Goal: Transaction & Acquisition: Purchase product/service

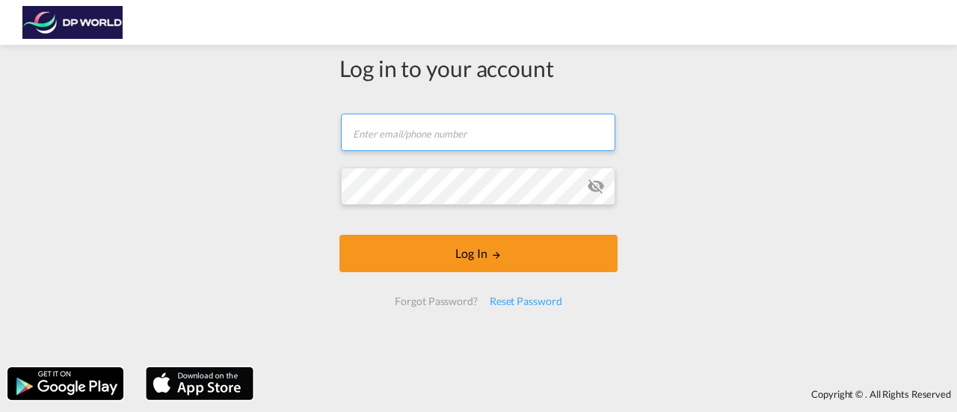
click at [499, 139] on input "text" at bounding box center [478, 132] width 274 height 37
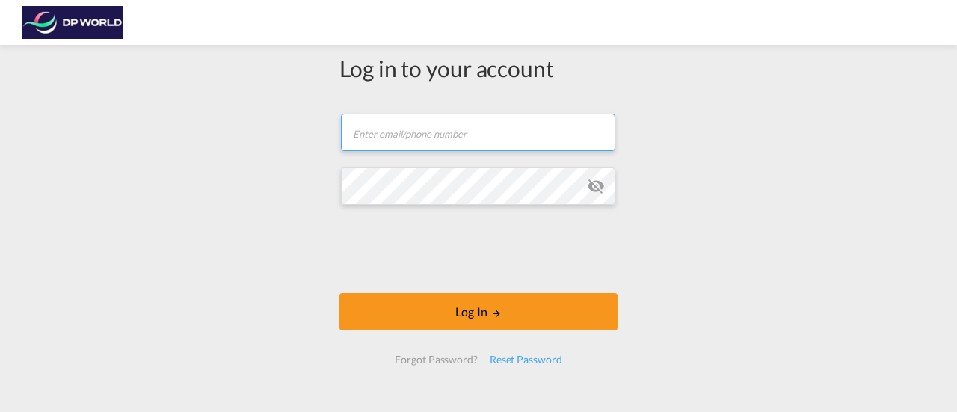
click at [443, 139] on input "text" at bounding box center [478, 132] width 274 height 37
type input "[PERSON_NAME][EMAIL_ADDRESS][PERSON_NAME][DOMAIN_NAME]"
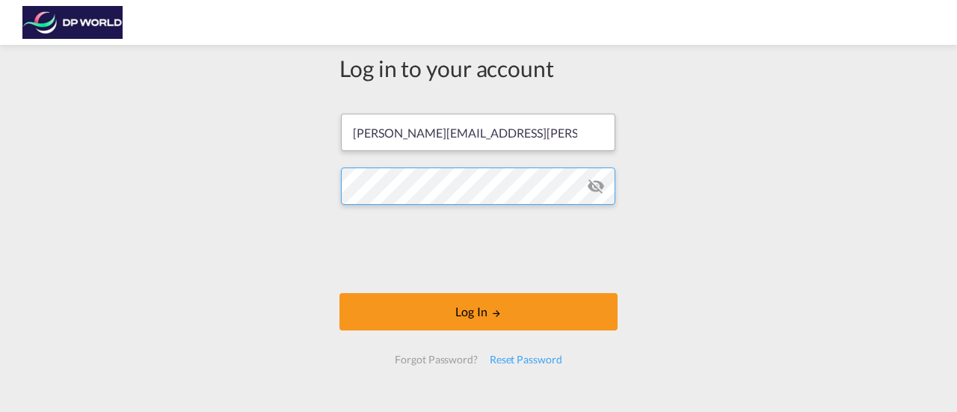
scroll to position [0, 372]
click at [587, 189] on md-icon "icon-eye-off" at bounding box center [596, 186] width 18 height 18
click at [250, 174] on div "Log in to your account [PERSON_NAME][EMAIL_ADDRESS][PERSON_NAME][DOMAIN_NAME] L…" at bounding box center [478, 235] width 957 height 366
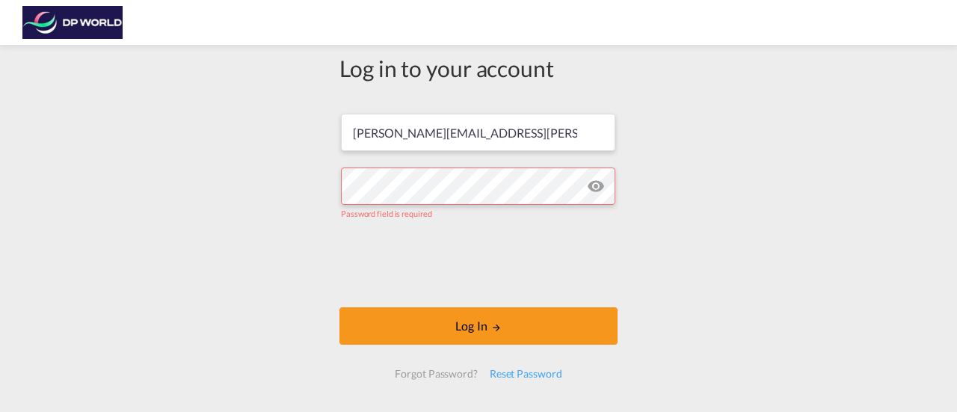
click at [52, 239] on div "Log in to your account [PERSON_NAME][EMAIL_ADDRESS][PERSON_NAME][DOMAIN_NAME] P…" at bounding box center [478, 242] width 957 height 380
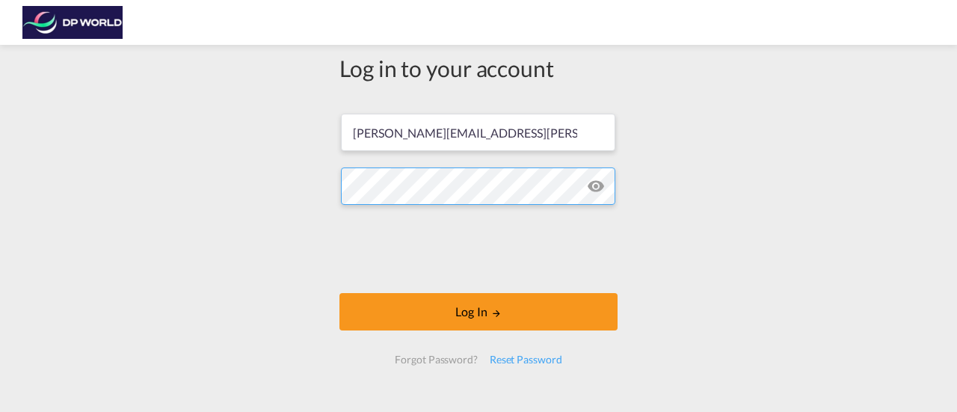
click at [339, 293] on button "Log In" at bounding box center [478, 311] width 278 height 37
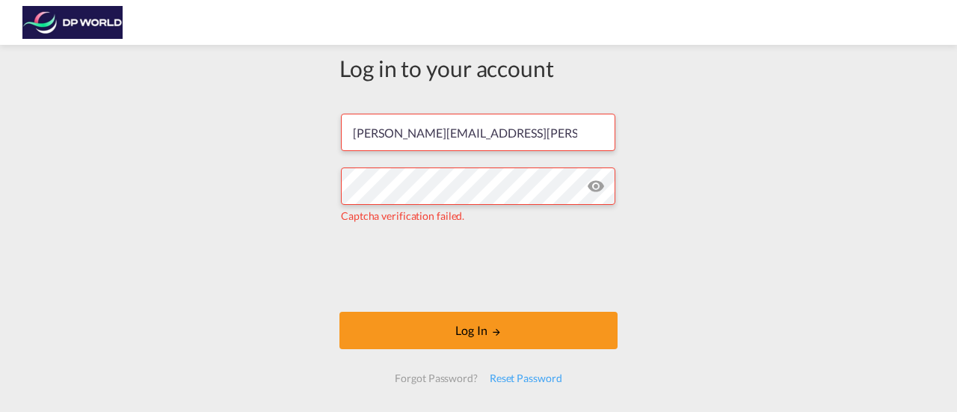
click at [385, 253] on iframe at bounding box center [478, 267] width 227 height 58
click at [597, 182] on md-icon "icon-eye-off" at bounding box center [596, 186] width 18 height 18
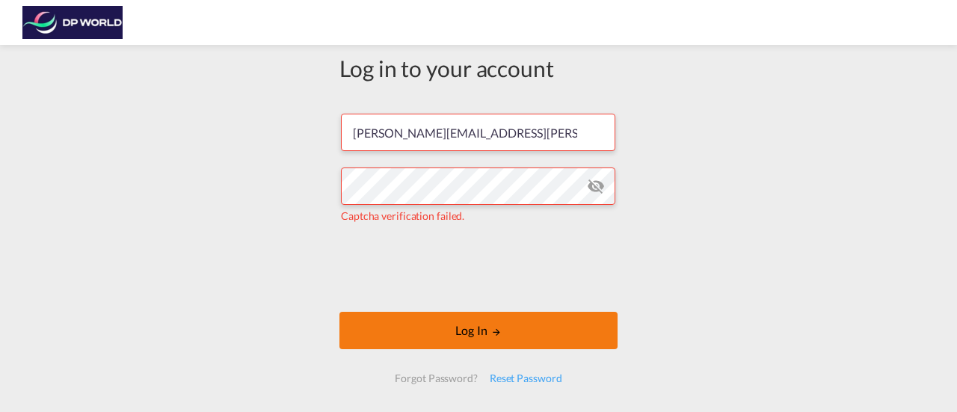
click at [532, 324] on button "Log In" at bounding box center [478, 330] width 278 height 37
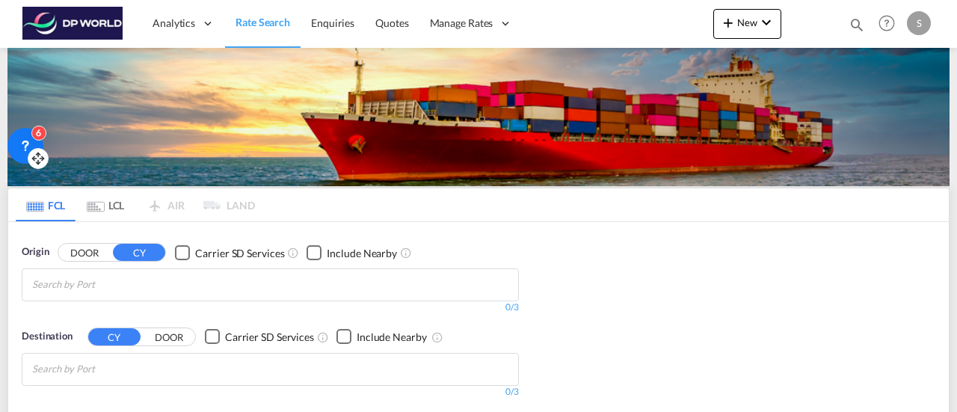
click at [37, 141] on div "6" at bounding box center [25, 146] width 36 height 36
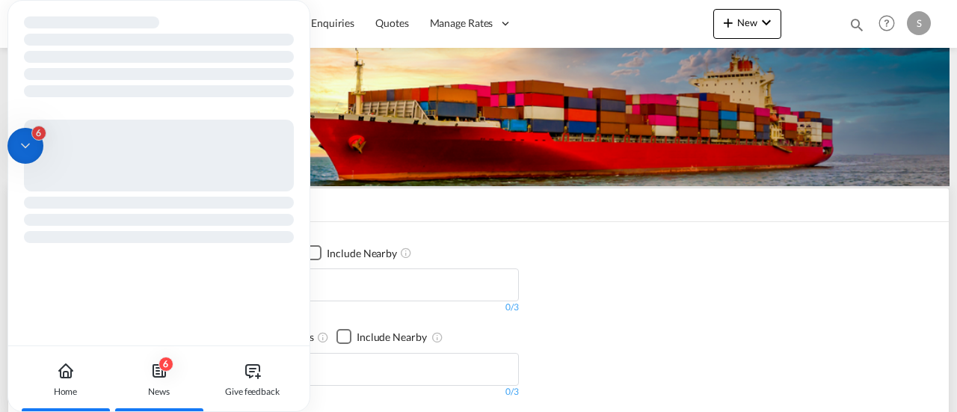
click at [164, 364] on div "6" at bounding box center [166, 364] width 15 height 15
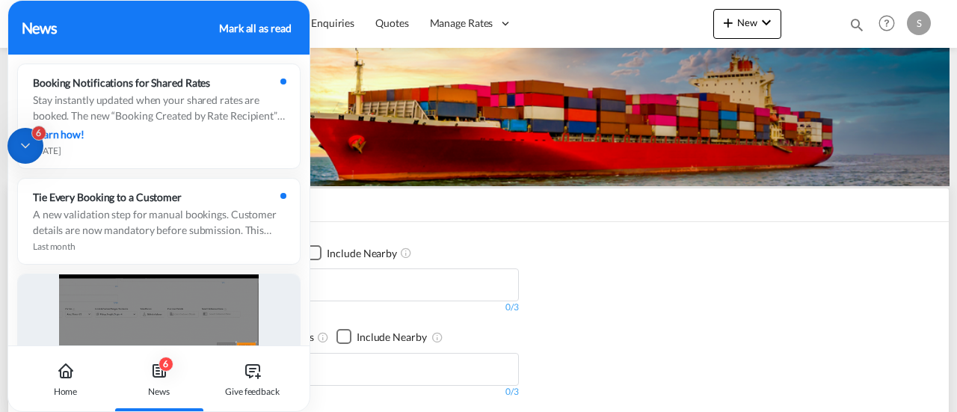
click at [23, 147] on icon at bounding box center [25, 145] width 15 height 15
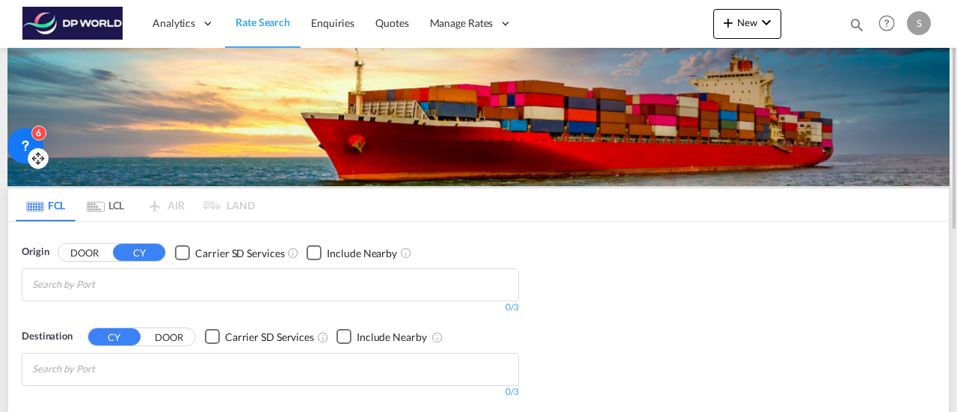
click at [257, 15] on span "Rate Search" at bounding box center [263, 22] width 55 height 15
click at [150, 289] on input "Chips input." at bounding box center [103, 285] width 142 height 24
click at [172, 212] on md-pagination-wrapper "FCL LCL AIR LAND" at bounding box center [135, 204] width 239 height 33
click at [168, 210] on md-pagination-wrapper "FCL LCL AIR LAND" at bounding box center [135, 204] width 239 height 33
click at [168, 209] on md-pagination-wrapper "FCL LCL AIR LAND" at bounding box center [135, 204] width 239 height 33
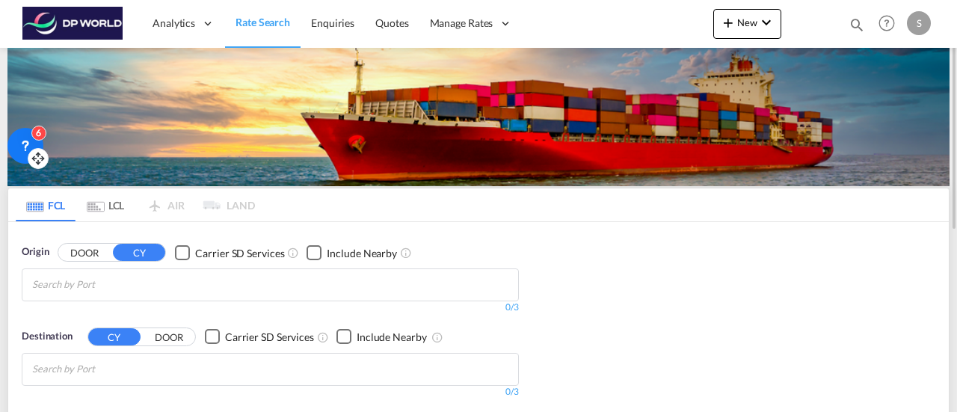
click at [87, 211] on md-icon "Use the left and right arrow keys to navigate between tabs" at bounding box center [96, 206] width 18 height 11
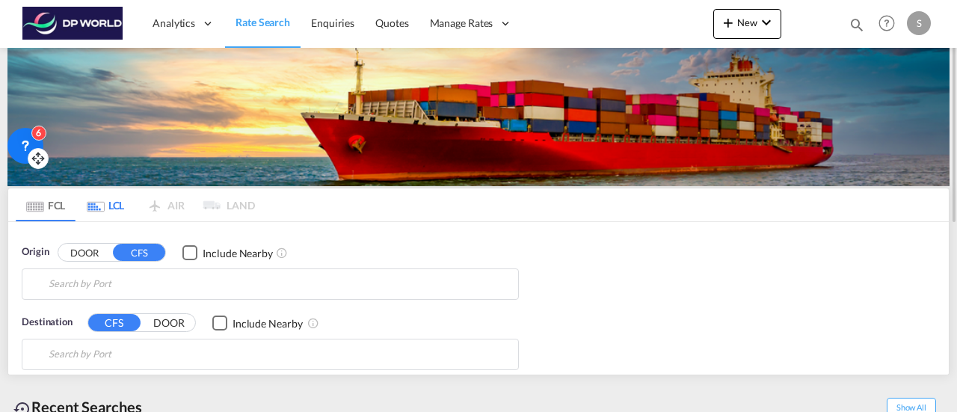
click at [90, 200] on md-tab-item "LCL" at bounding box center [106, 204] width 60 height 33
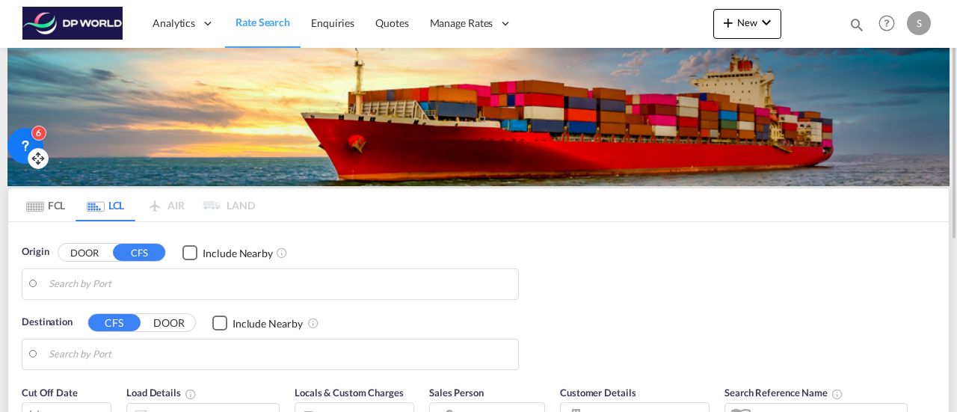
click at [175, 199] on md-pagination-wrapper "FCL LCL AIR LAND" at bounding box center [135, 204] width 239 height 33
click at [242, 201] on md-pagination-wrapper "FCL LCL AIR LAND" at bounding box center [135, 204] width 239 height 33
drag, startPoint x: 103, startPoint y: 210, endPoint x: 30, endPoint y: 207, distance: 73.3
click at [102, 210] on md-tab-item "LCL" at bounding box center [106, 204] width 60 height 33
click at [24, 205] on md-tab-item "FCL" at bounding box center [46, 204] width 60 height 33
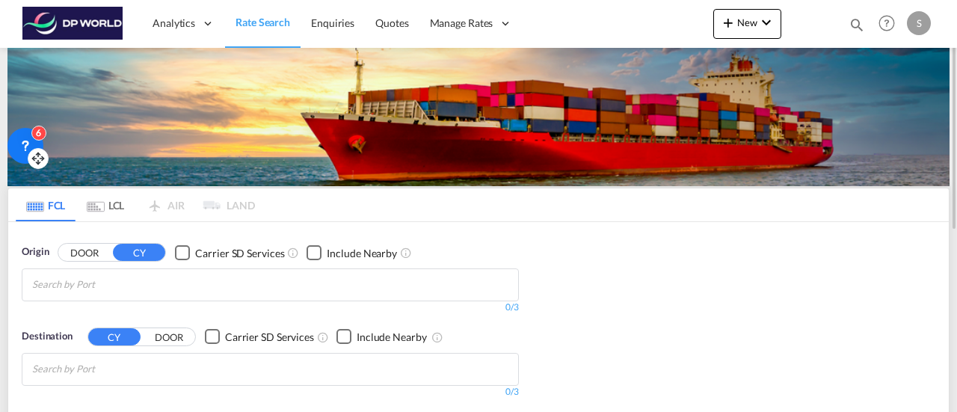
click at [81, 258] on button "DOOR" at bounding box center [84, 252] width 52 height 17
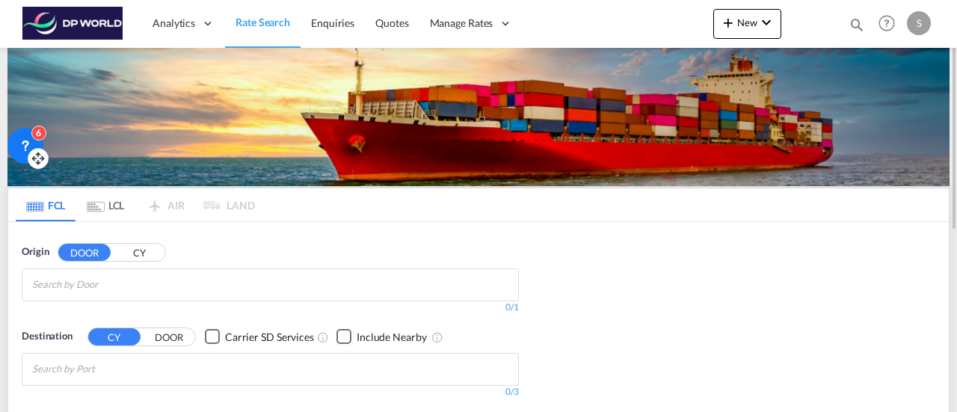
click at [229, 277] on md-chips at bounding box center [270, 284] width 496 height 31
click at [631, 204] on md-tabs-canvas "FCL LCL AIR LAND FCL LCL AIR LAND" at bounding box center [478, 204] width 941 height 33
click at [181, 203] on md-pagination-wrapper "FCL LCL AIR LAND" at bounding box center [135, 204] width 239 height 33
drag, startPoint x: 254, startPoint y: 207, endPoint x: 212, endPoint y: 210, distance: 42.0
click at [255, 207] on md-tabs-canvas "FCL LCL AIR LAND FCL LCL AIR LAND" at bounding box center [478, 204] width 941 height 33
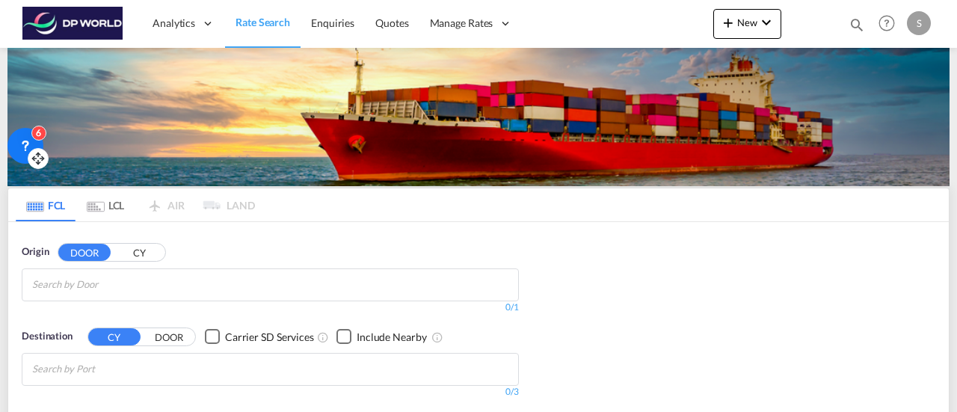
click at [23, 144] on icon at bounding box center [25, 145] width 15 height 15
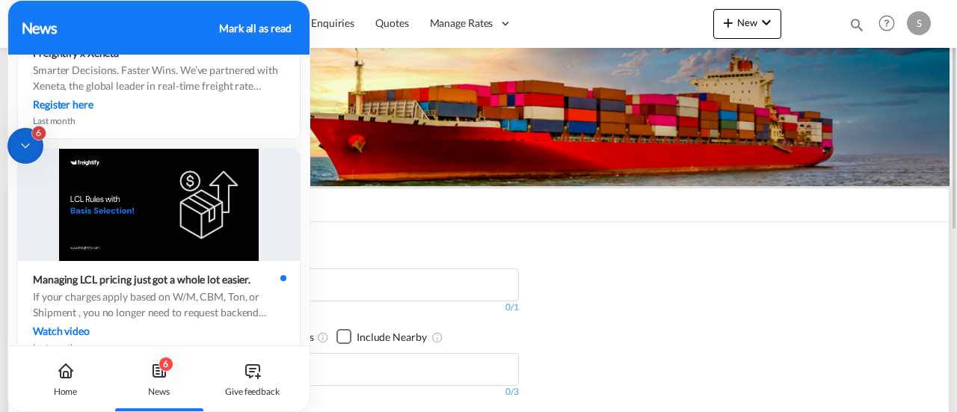
scroll to position [673, 0]
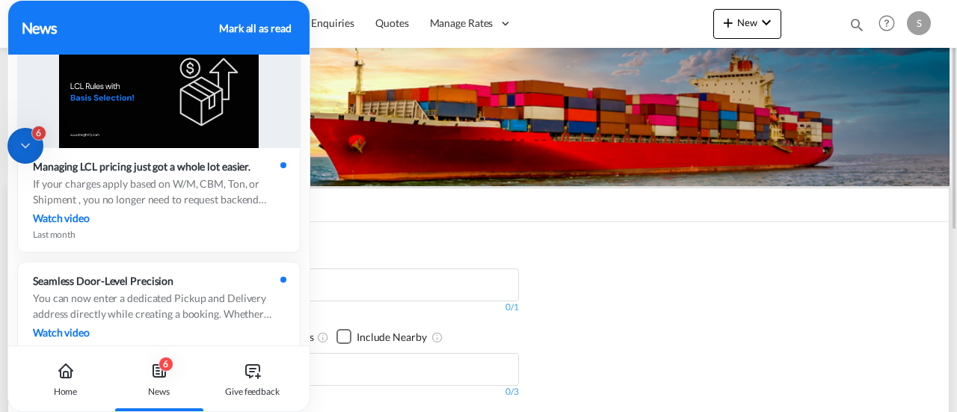
click at [655, 241] on div "Origin DOOR CY 0/3 0/ 0/1 Destination CY DOOR Carrier SD Services Include Nearb…" at bounding box center [478, 314] width 941 height 184
click at [286, 23] on div "Mark all as read" at bounding box center [255, 28] width 72 height 16
click at [730, 319] on div "Origin DOOR CY 0/3 0/ 0/1 Destination CY DOOR Carrier SD Services Include Nearb…" at bounding box center [478, 314] width 941 height 184
click at [171, 32] on div "News" at bounding box center [118, 27] width 193 height 22
click at [30, 406] on div "Home" at bounding box center [65, 379] width 83 height 66
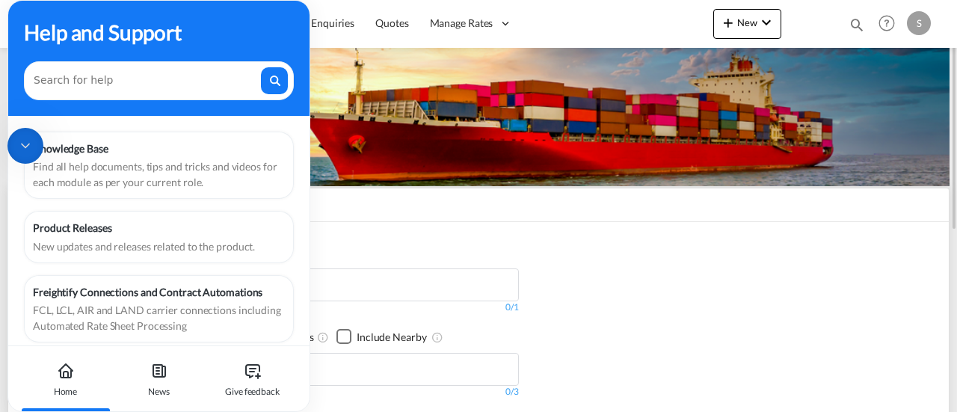
click at [768, 204] on md-tabs-canvas "FCL LCL AIR LAND FCL LCL AIR LAND" at bounding box center [478, 204] width 941 height 33
click at [25, 147] on icon at bounding box center [25, 146] width 7 height 4
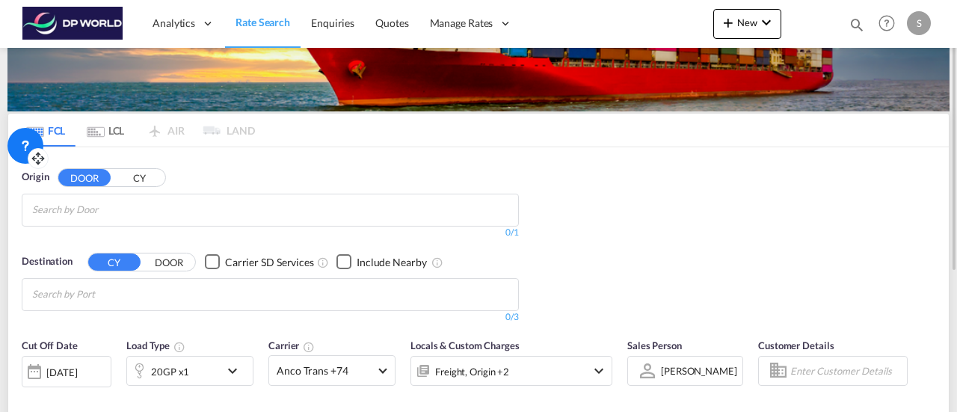
scroll to position [224, 0]
